Goal: Check status: Check status

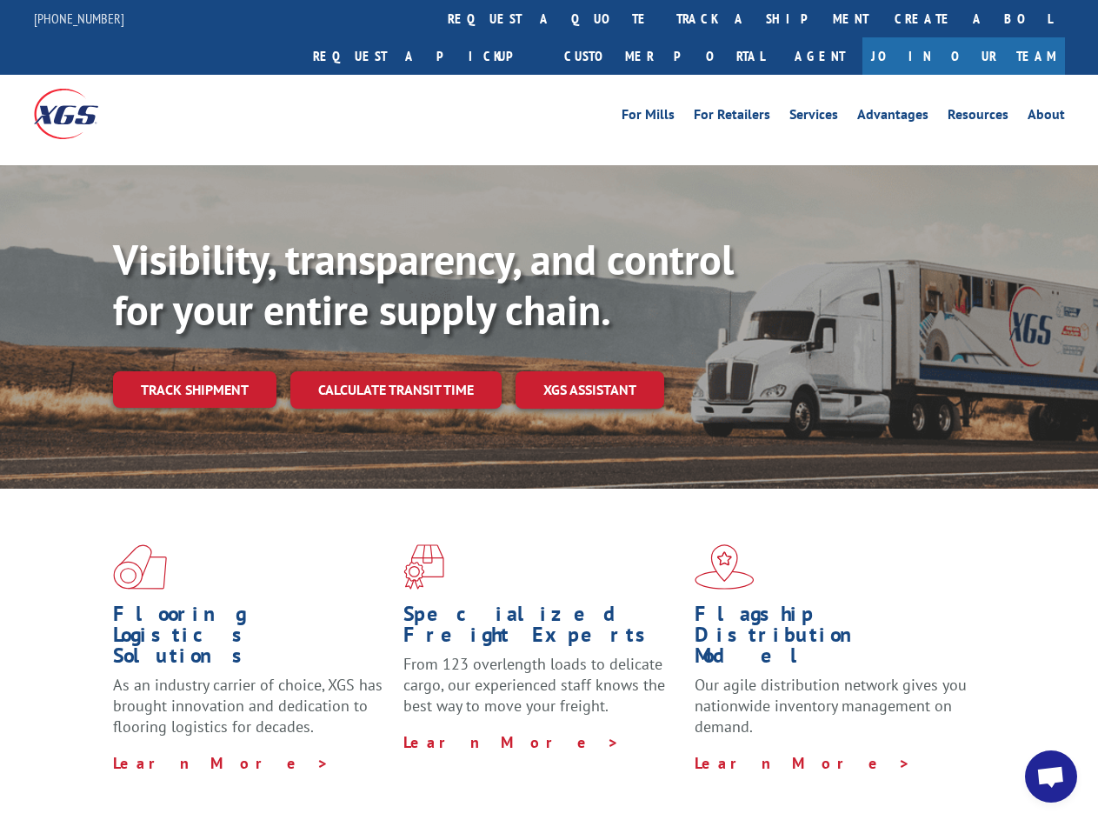
click at [549, 409] on div "Visibility, transparency, and control for your entire supply chain. Track shipm…" at bounding box center [605, 356] width 985 height 243
click at [663, 18] on link "track a shipment" at bounding box center [772, 18] width 218 height 37
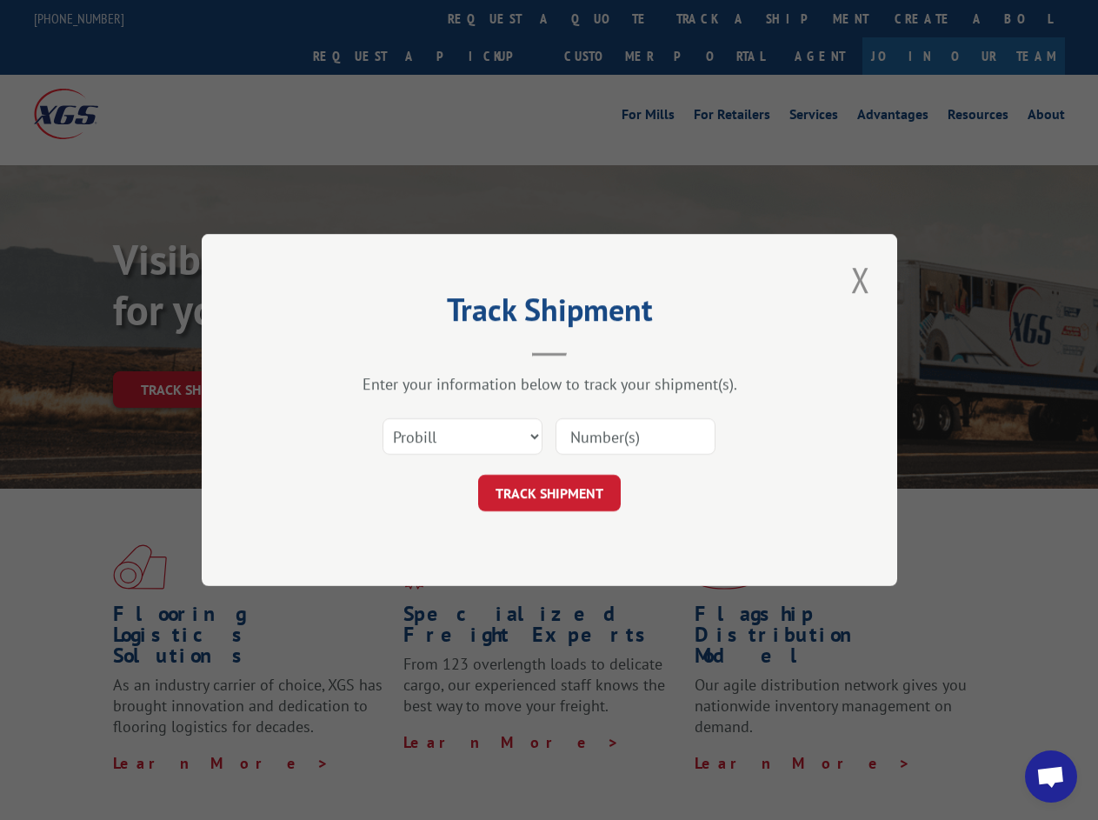
click at [607, 18] on div "Track Shipment Enter your information below to track your shipment(s). Select c…" at bounding box center [549, 410] width 1098 height 820
click at [716, 18] on div "Track Shipment Enter your information below to track your shipment(s). Select c…" at bounding box center [549, 410] width 1098 height 820
click at [194, 351] on div "Track Shipment Enter your information below to track your shipment(s). Select c…" at bounding box center [549, 410] width 1098 height 820
click at [395, 351] on header "Track Shipment" at bounding box center [550, 326] width 522 height 59
click at [590, 351] on header "Track Shipment" at bounding box center [550, 326] width 522 height 59
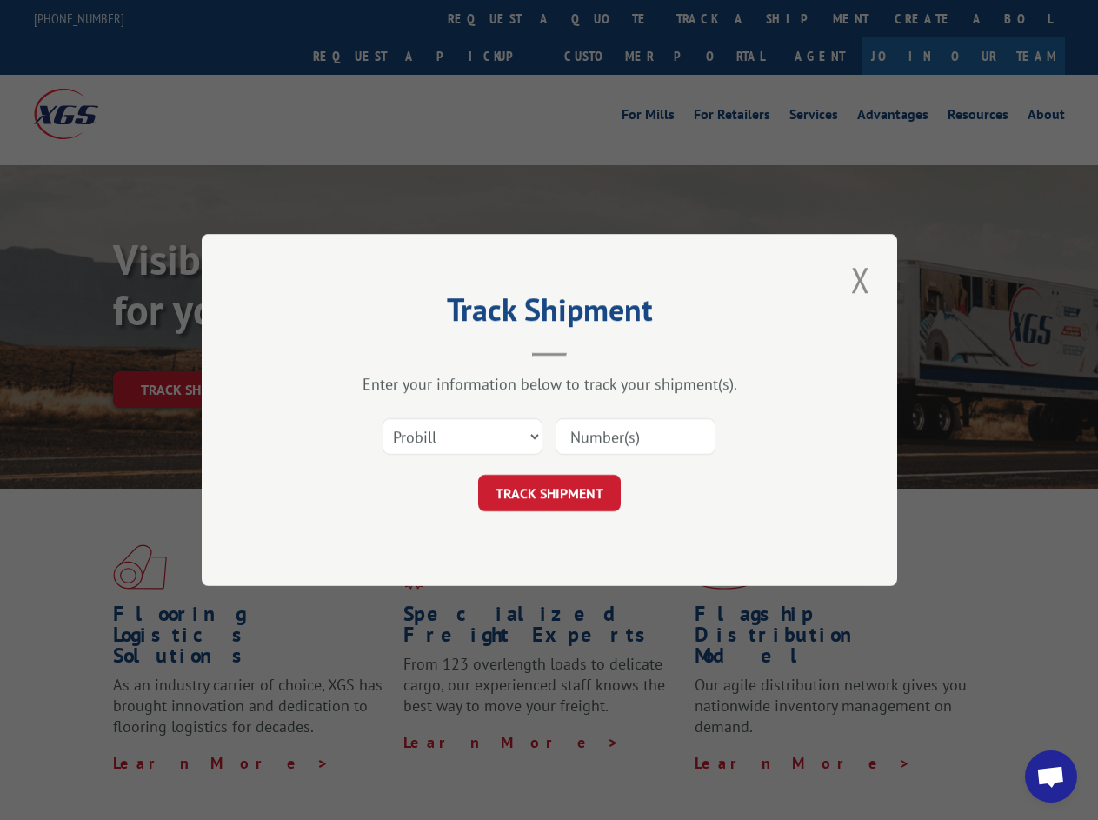
click at [1051, 776] on span "Open chat" at bounding box center [1050, 778] width 29 height 24
